Goal: Transaction & Acquisition: Download file/media

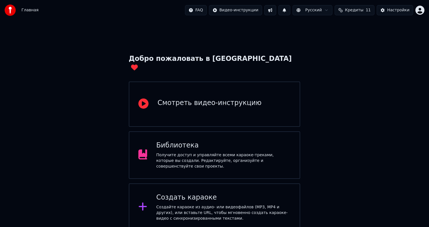
click at [206, 152] on div "Получите доступ и управляйте всеми караоке-треками, которые вы создали. Редакти…" at bounding box center [223, 160] width 135 height 17
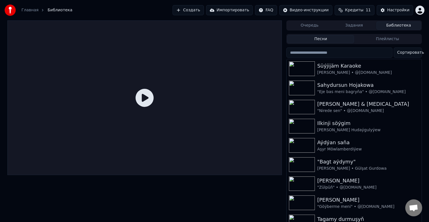
click at [144, 98] on icon at bounding box center [145, 98] width 18 height 18
click at [313, 68] on img at bounding box center [302, 68] width 26 height 15
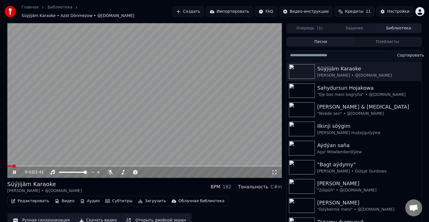
click at [14, 170] on icon at bounding box center [18, 172] width 13 height 5
click at [111, 170] on icon at bounding box center [111, 172] width 6 height 5
click at [91, 216] on button "Скачать видео" at bounding box center [98, 220] width 45 height 10
